Goal: Download file/media

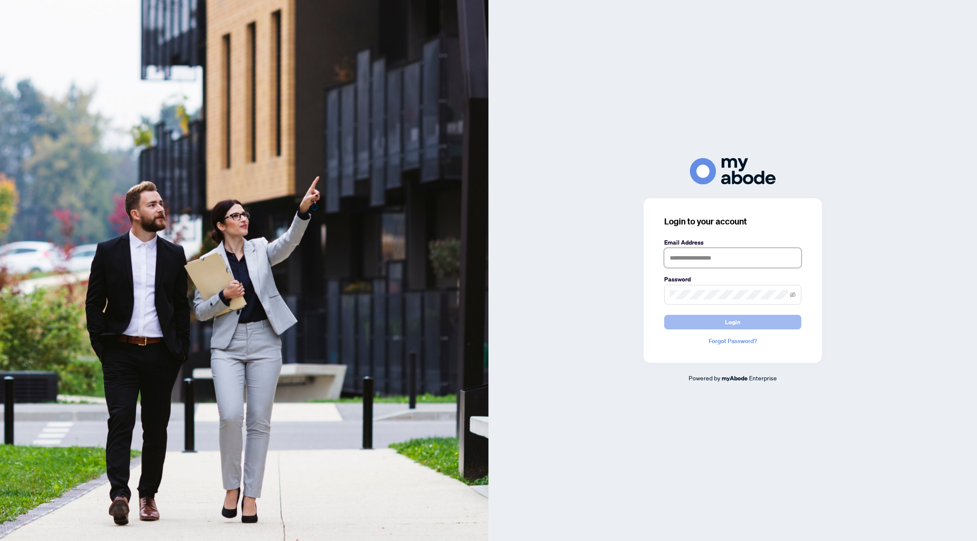
type input "**********"
click at [710, 318] on button "Login" at bounding box center [732, 322] width 137 height 15
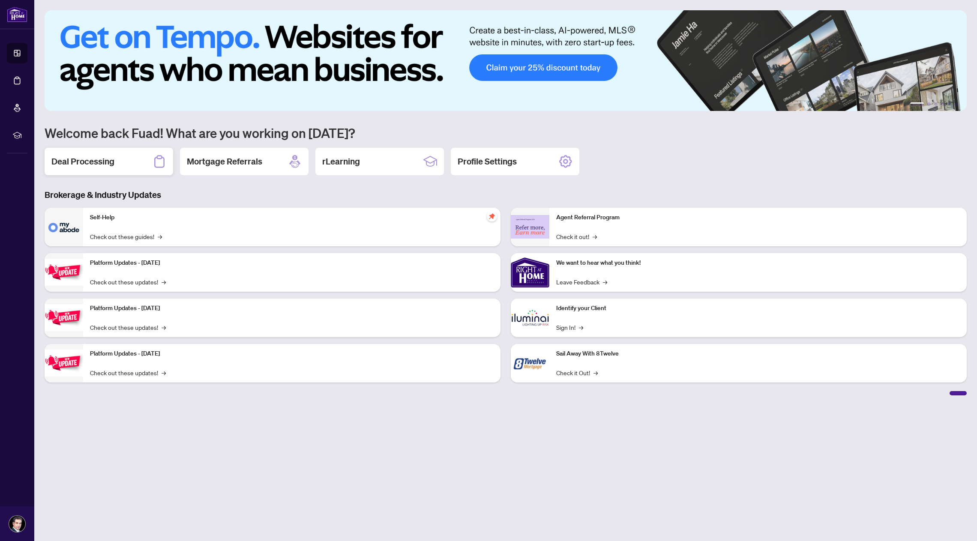
click at [102, 159] on h2 "Deal Processing" at bounding box center [82, 162] width 63 height 12
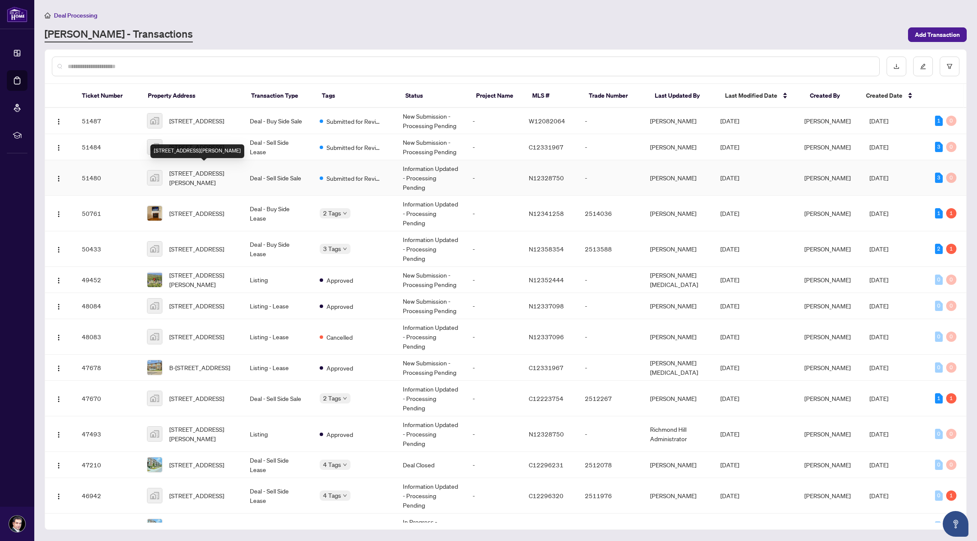
click at [216, 168] on span "[STREET_ADDRESS][PERSON_NAME]" at bounding box center [202, 177] width 67 height 19
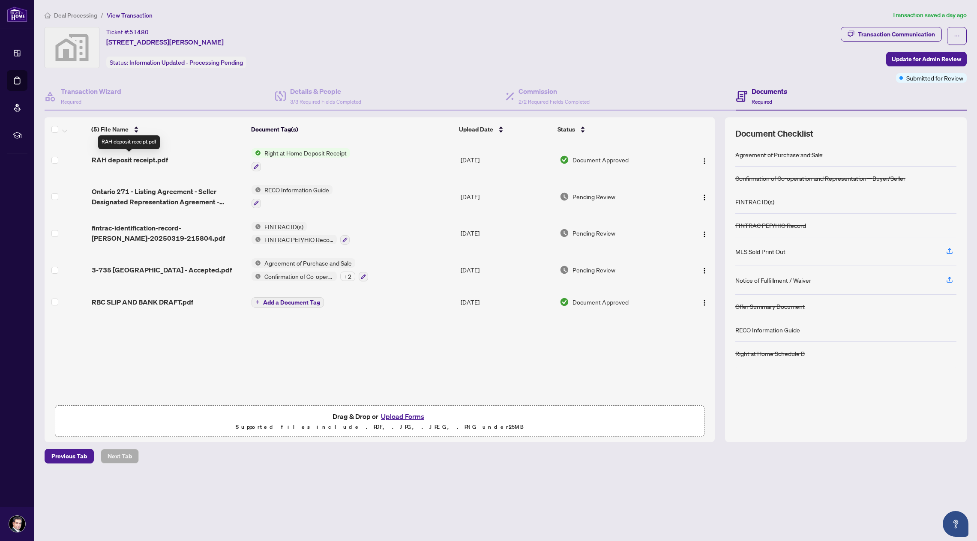
click at [148, 162] on span "RAH deposit receipt.pdf" at bounding box center [130, 160] width 76 height 10
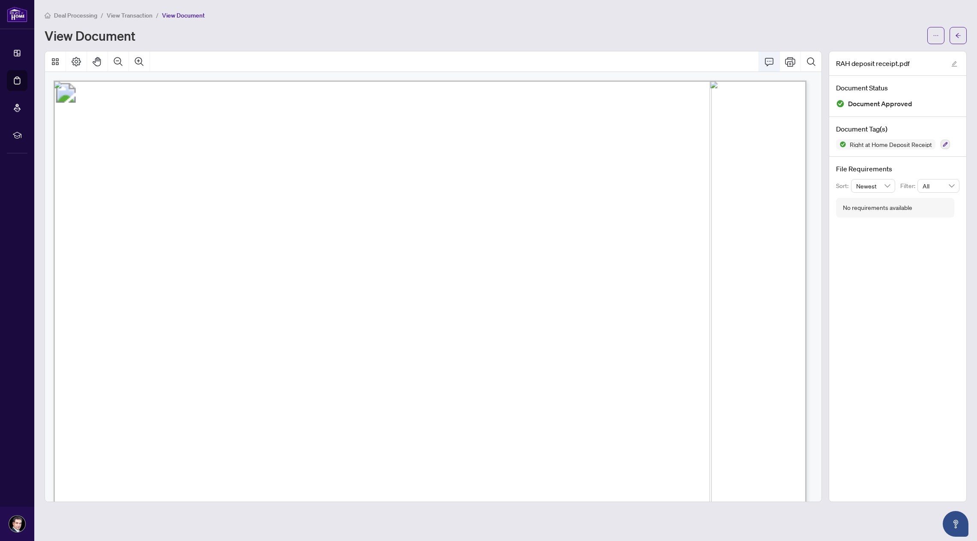
click at [772, 60] on icon "Comment" at bounding box center [769, 62] width 10 height 10
click at [768, 63] on icon "Comment" at bounding box center [769, 62] width 10 height 10
click at [936, 39] on span "button" at bounding box center [936, 36] width 6 height 14
click at [896, 57] on span "Download" at bounding box center [904, 53] width 65 height 9
click at [957, 35] on icon "arrow-left" at bounding box center [958, 36] width 6 height 6
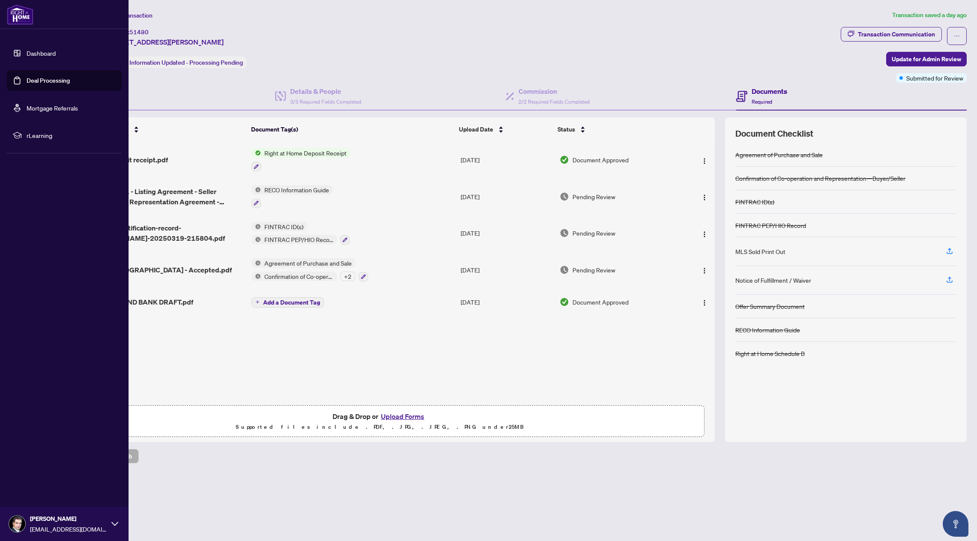
click at [28, 51] on link "Dashboard" at bounding box center [41, 53] width 29 height 8
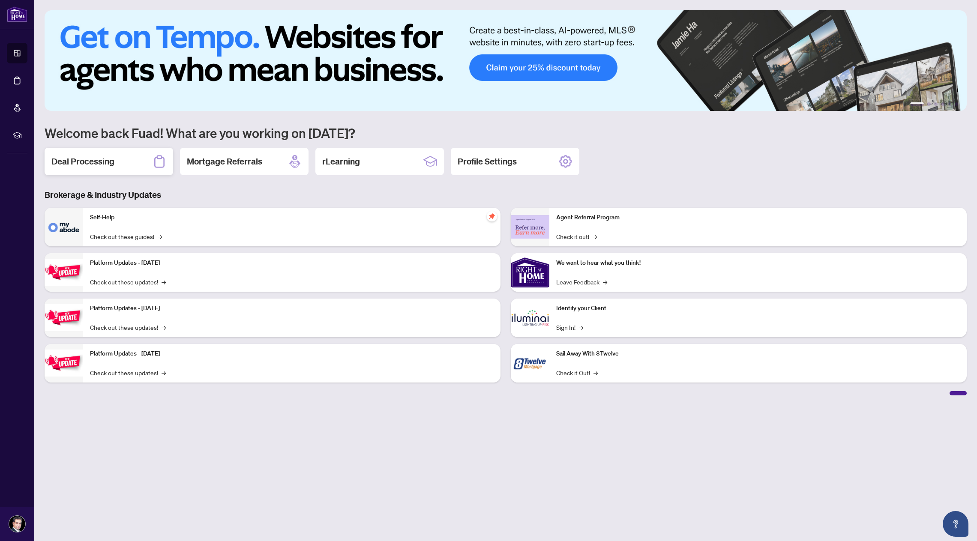
click at [97, 156] on h2 "Deal Processing" at bounding box center [82, 162] width 63 height 12
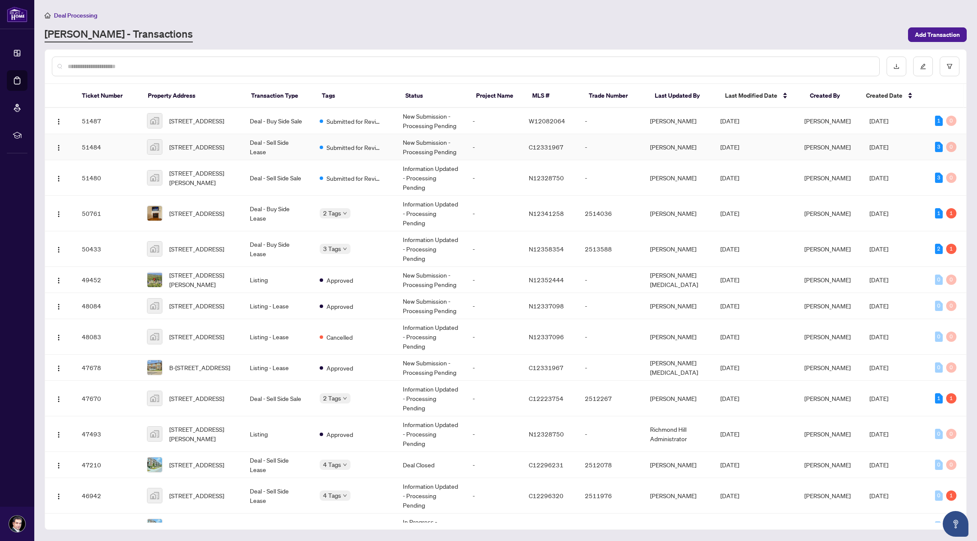
click at [279, 146] on td "Deal - Sell Side Lease" at bounding box center [278, 147] width 70 height 26
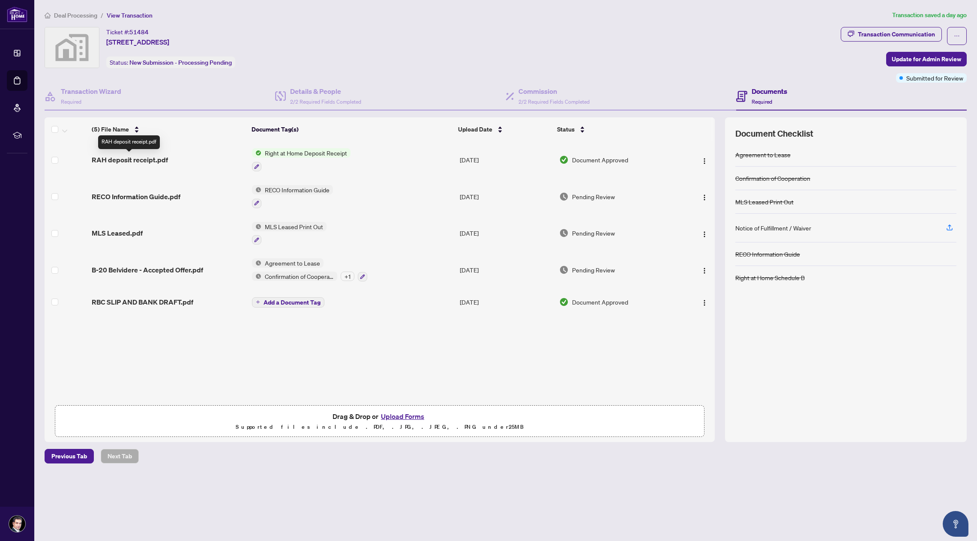
click at [154, 159] on span "RAH deposit receipt.pdf" at bounding box center [130, 160] width 76 height 10
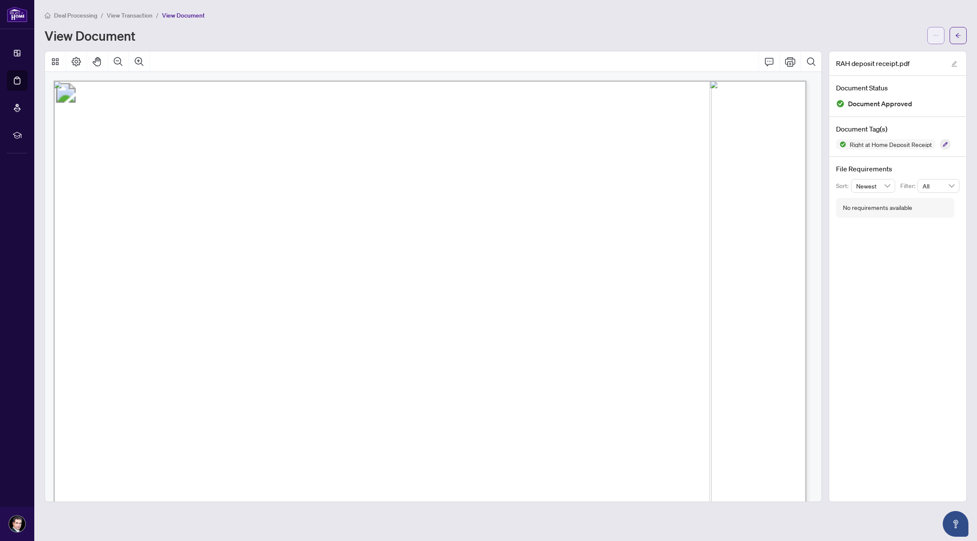
click at [933, 38] on icon "ellipsis" at bounding box center [936, 36] width 6 height 6
click at [899, 56] on span "Download" at bounding box center [904, 53] width 65 height 9
